Goal: Task Accomplishment & Management: Manage account settings

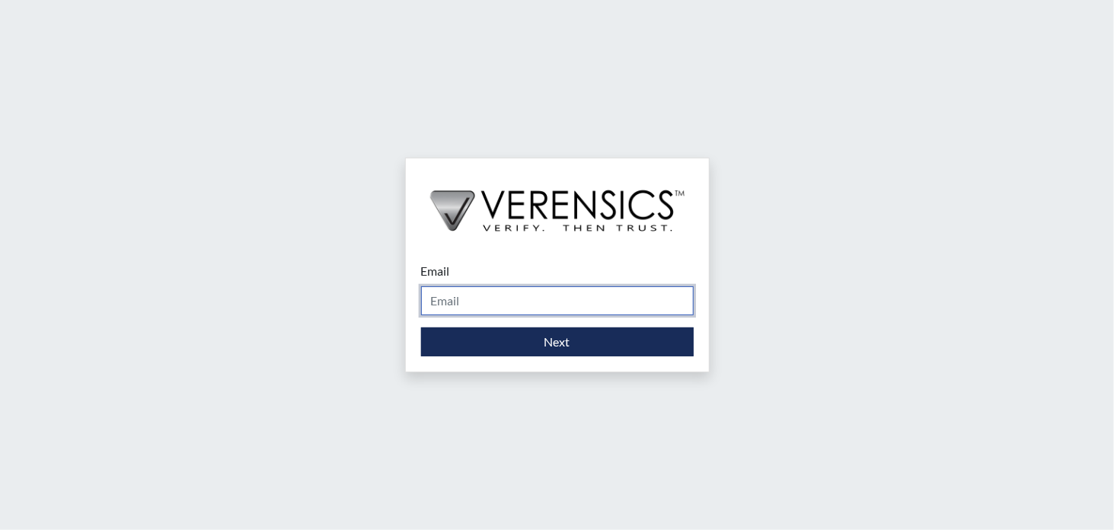
click at [535, 302] on input "Email" at bounding box center [557, 300] width 272 height 29
type input "[EMAIL_ADDRESS][DOMAIN_NAME]"
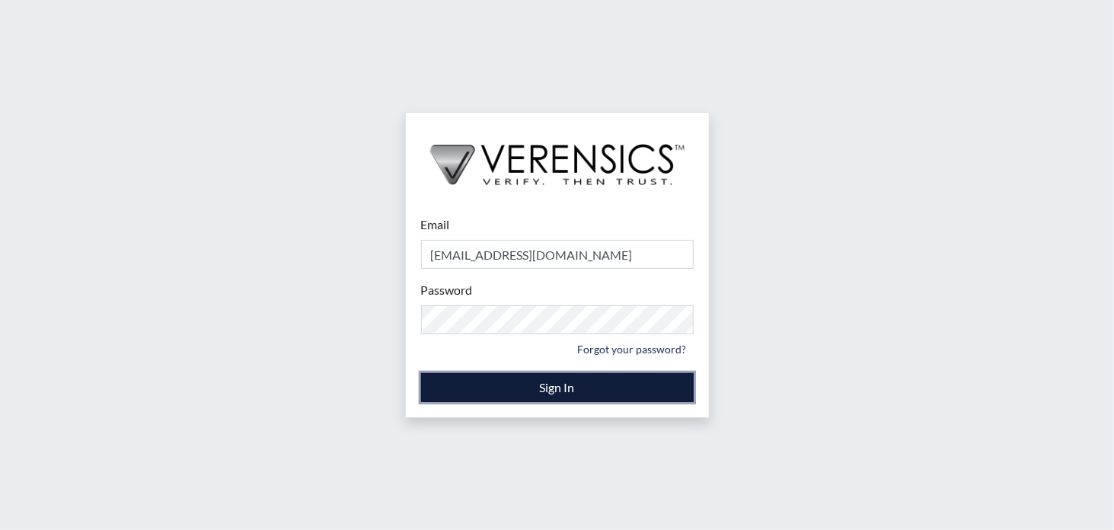
click at [582, 390] on button "Sign In" at bounding box center [557, 387] width 272 height 29
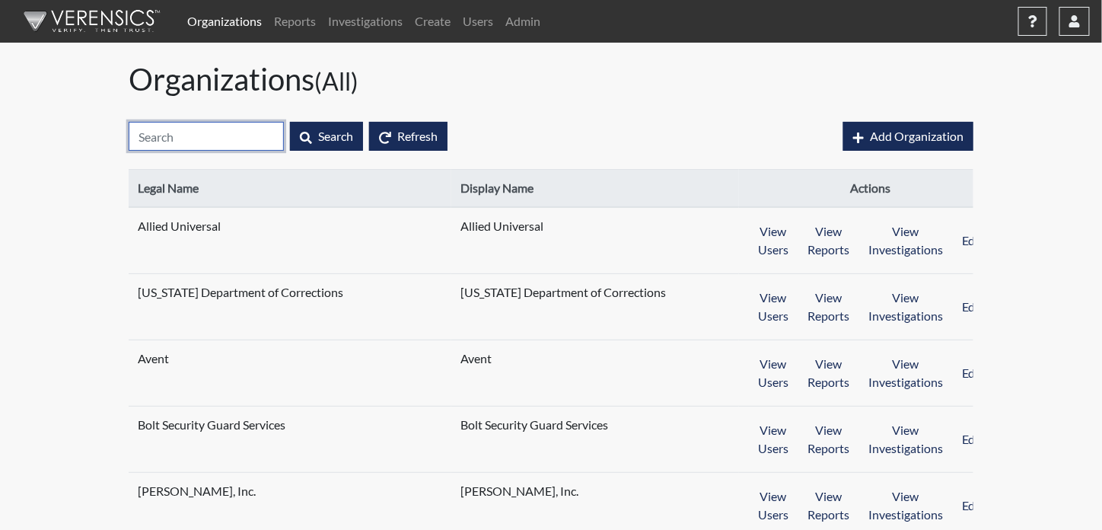
click at [202, 130] on input "text" at bounding box center [206, 136] width 155 height 29
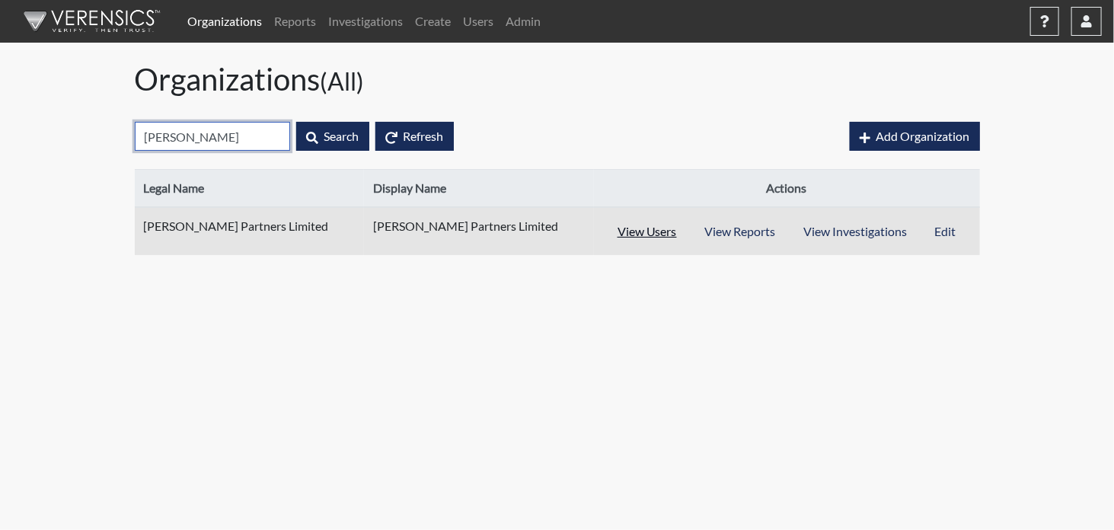
type input "[PERSON_NAME]"
click at [636, 228] on button "View Users" at bounding box center [647, 231] width 88 height 29
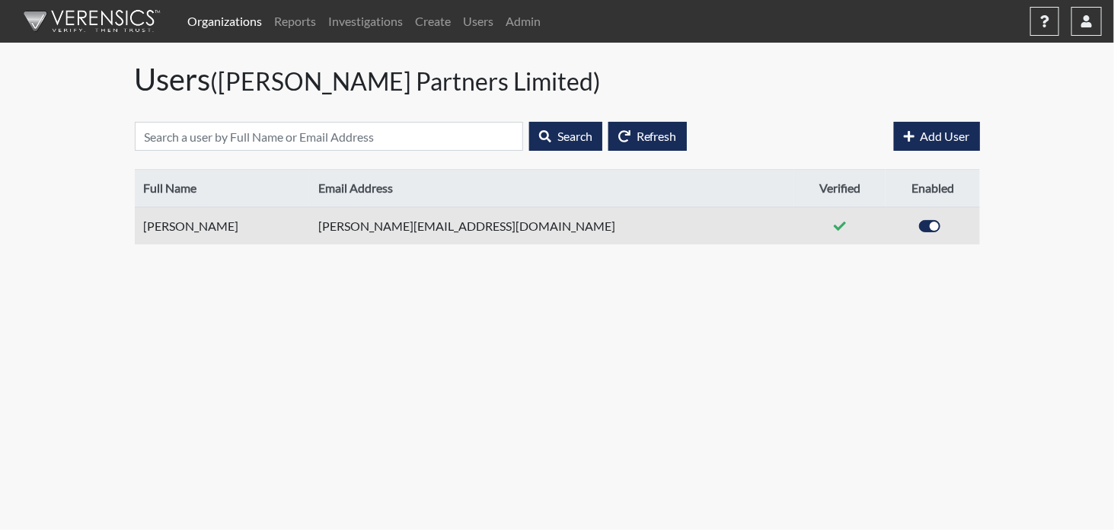
click at [218, 226] on td "[PERSON_NAME]" at bounding box center [222, 225] width 174 height 37
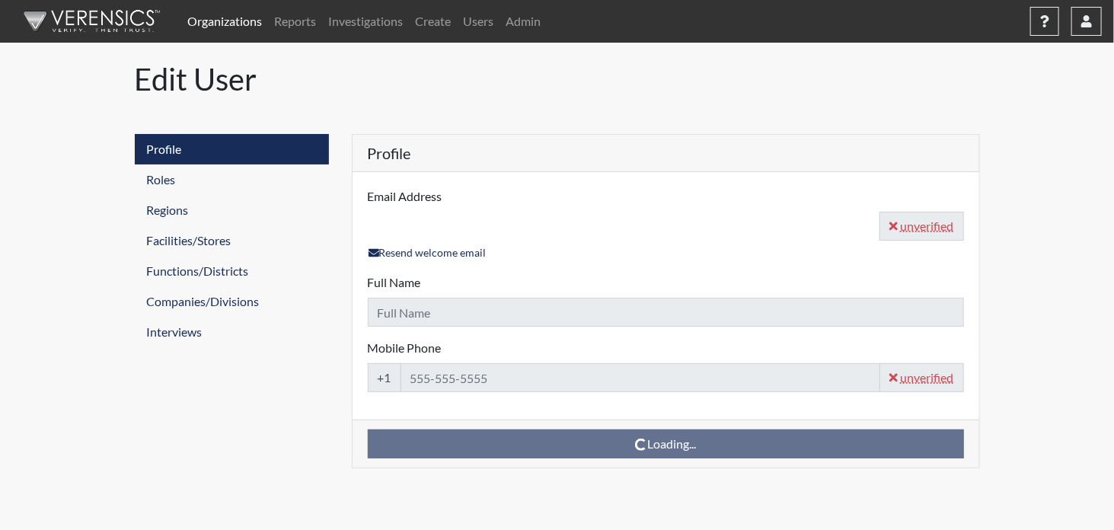
type input "[PERSON_NAME][EMAIL_ADDRESS][DOMAIN_NAME]"
type input "[PERSON_NAME]"
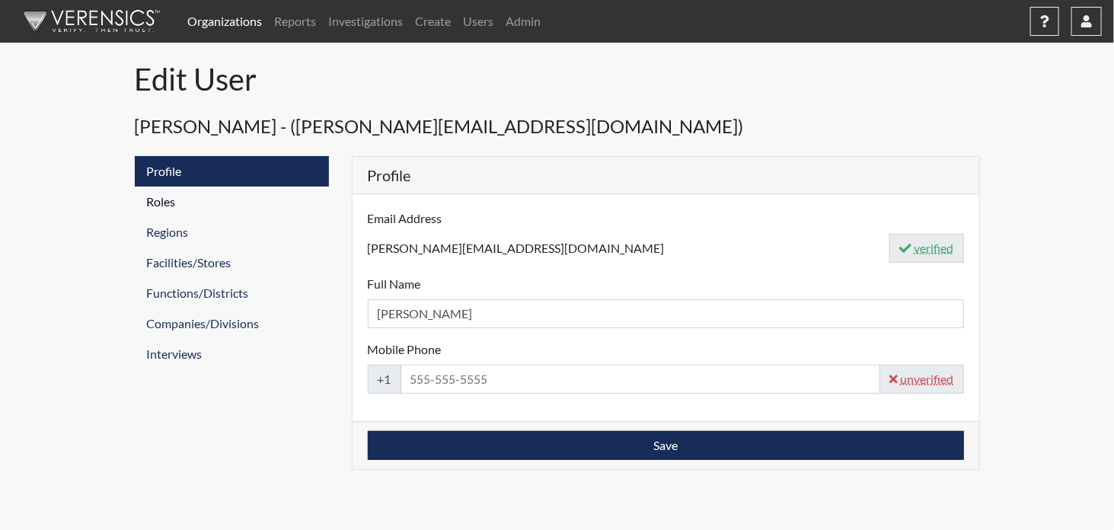
click at [167, 199] on link "Roles" at bounding box center [232, 201] width 194 height 30
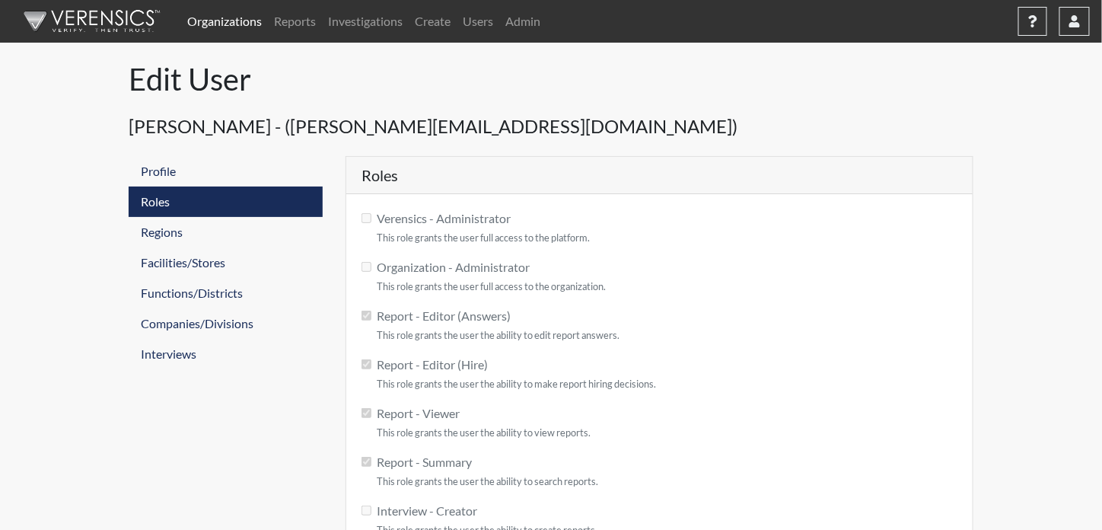
checkbox input "true"
